Goal: Find specific page/section: Find specific page/section

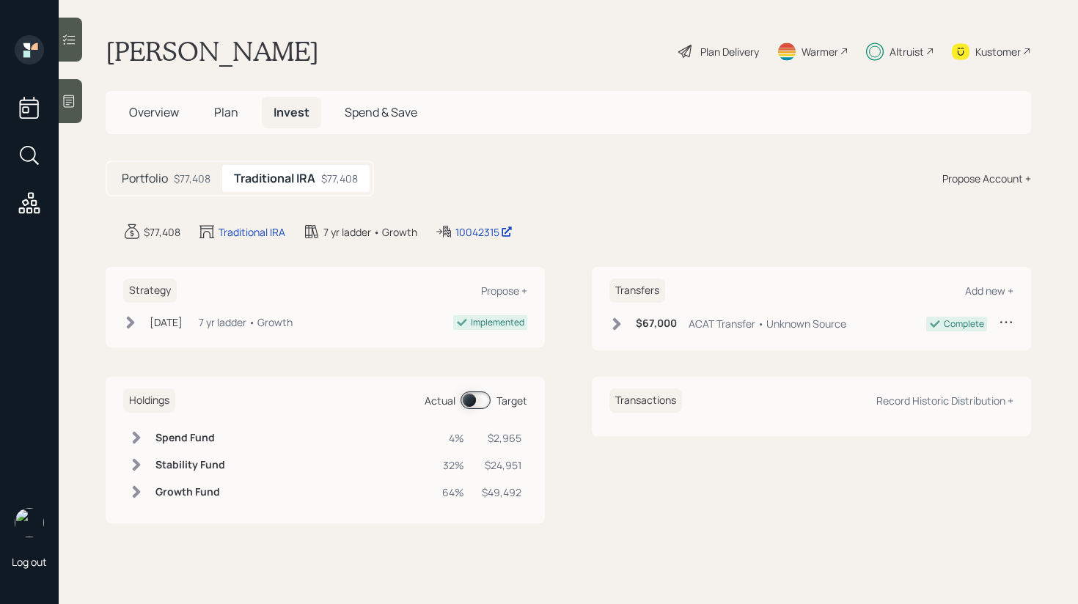
click at [0, 0] on div "Log out [PERSON_NAME] Plan Delivery Warmer Altruist Kustomer Overview Plan Inve…" at bounding box center [539, 302] width 1078 height 604
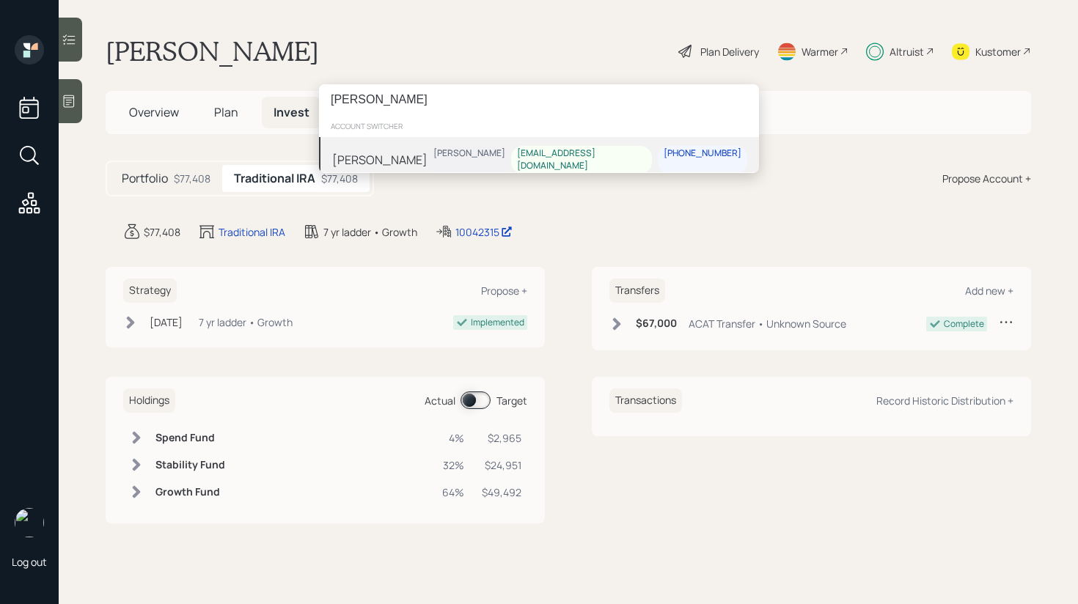
type input "[PERSON_NAME]"
click at [430, 155] on div "[PERSON_NAME] [PERSON_NAME] [EMAIL_ADDRESS][DOMAIN_NAME] [PHONE_NUMBER]" at bounding box center [539, 159] width 440 height 45
